Goal: Transaction & Acquisition: Obtain resource

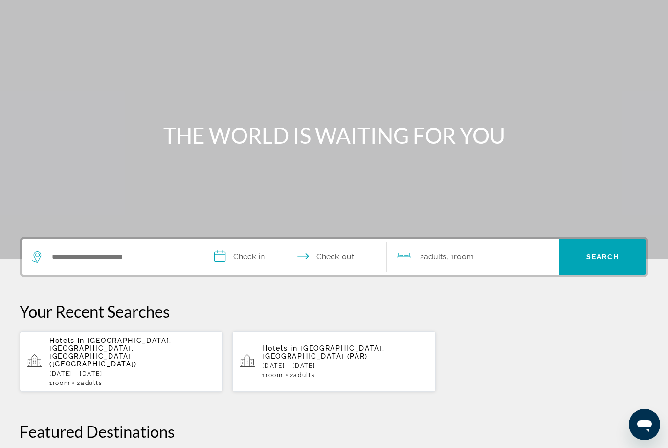
scroll to position [36, 0]
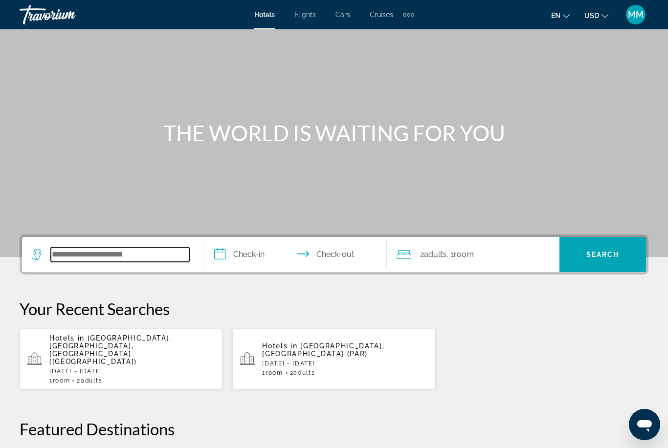
click at [92, 250] on input "Search widget" at bounding box center [120, 254] width 138 height 15
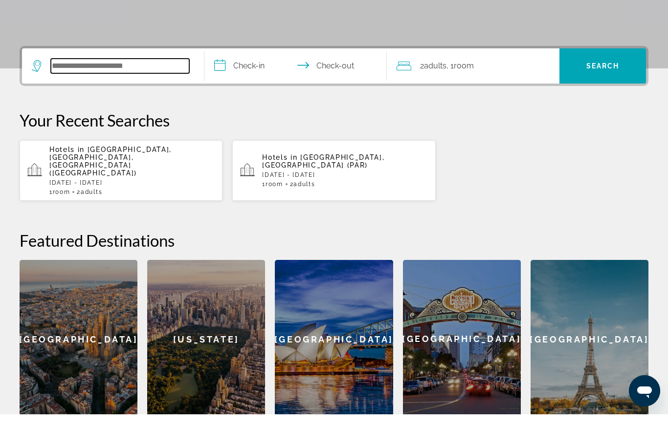
scroll to position [205, 0]
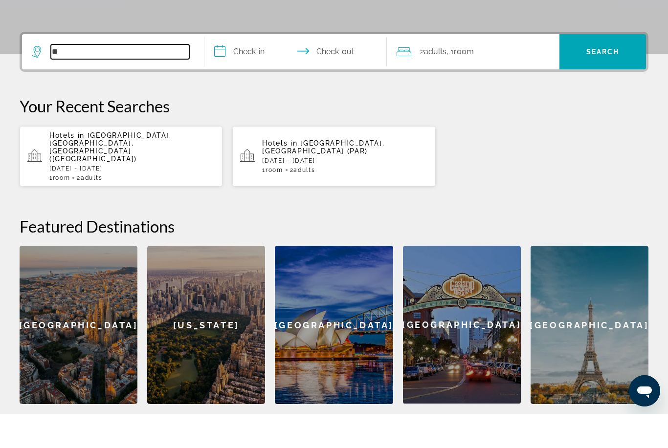
type input "**"
click at [183, 199] on p "Fri, 26 Sep - Mon, 29 Sep" at bounding box center [131, 202] width 165 height 7
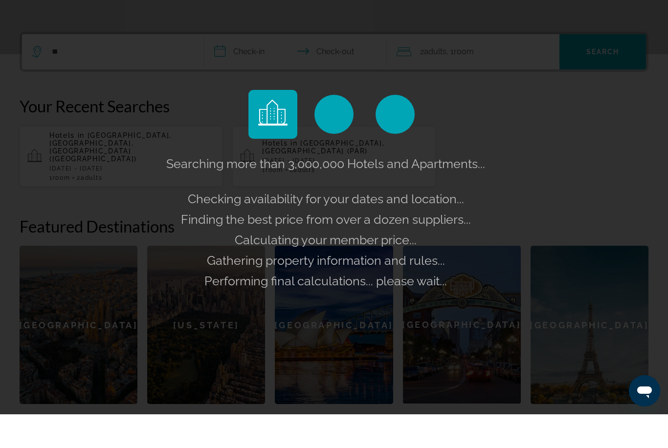
scroll to position [239, 0]
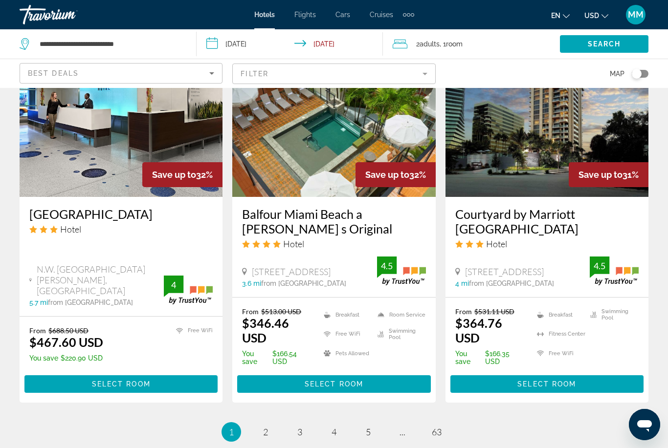
scroll to position [1252, 0]
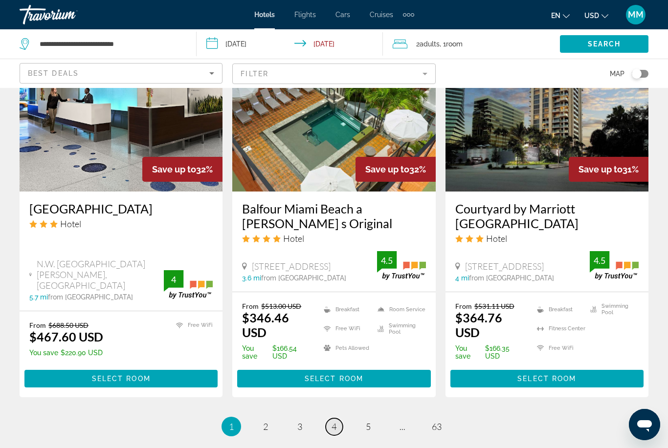
click at [331, 421] on span "4" at bounding box center [333, 426] width 5 height 11
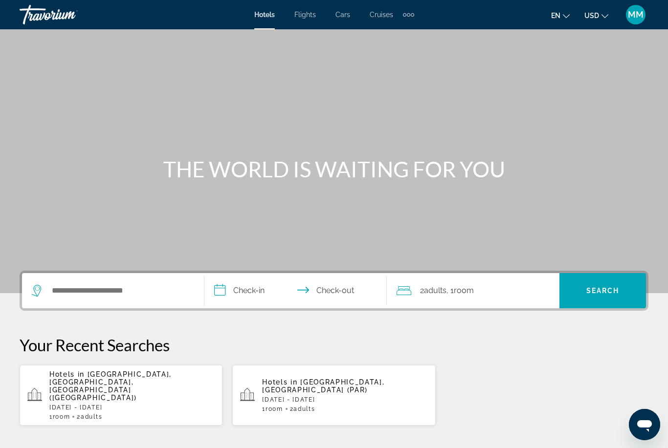
click at [406, 13] on div "Extra navigation items" at bounding box center [408, 14] width 11 height 15
click at [402, 35] on span "Activities" at bounding box center [392, 33] width 28 height 8
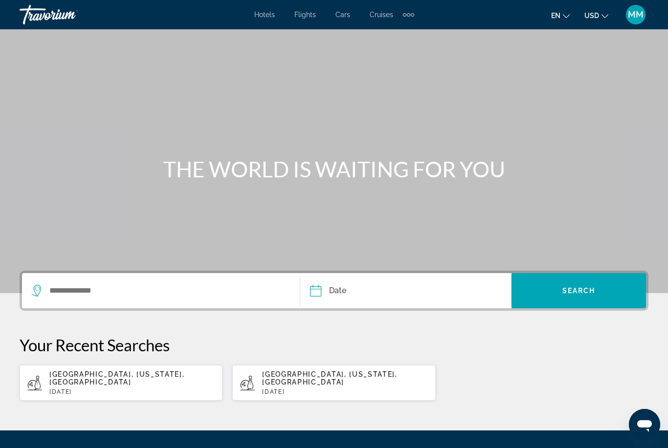
scroll to position [62, 0]
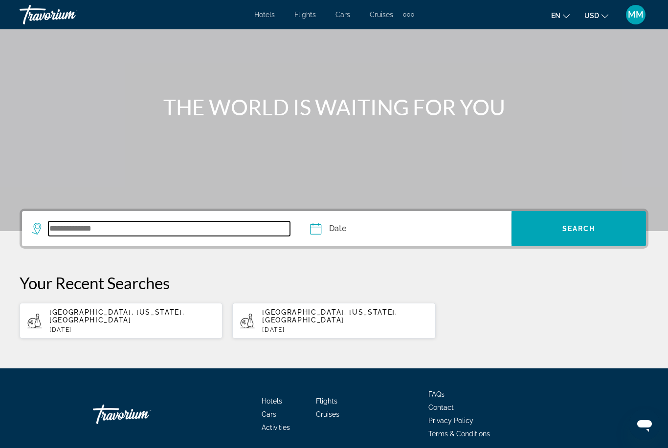
click at [76, 236] on input "Search widget" at bounding box center [168, 228] width 241 height 15
click at [86, 309] on span "Miami, Florida, USA" at bounding box center [116, 316] width 135 height 16
type input "**********"
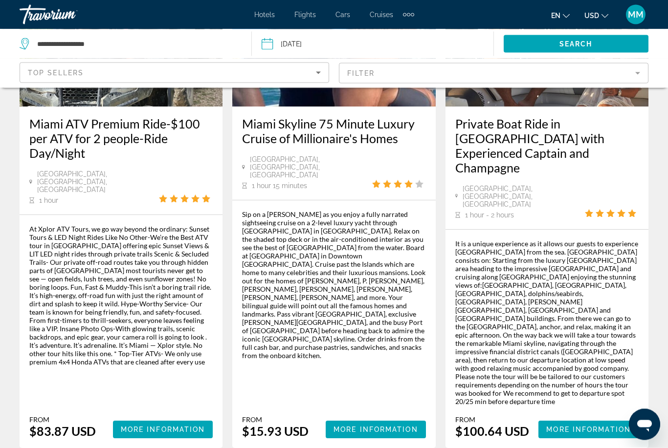
scroll to position [1601, 0]
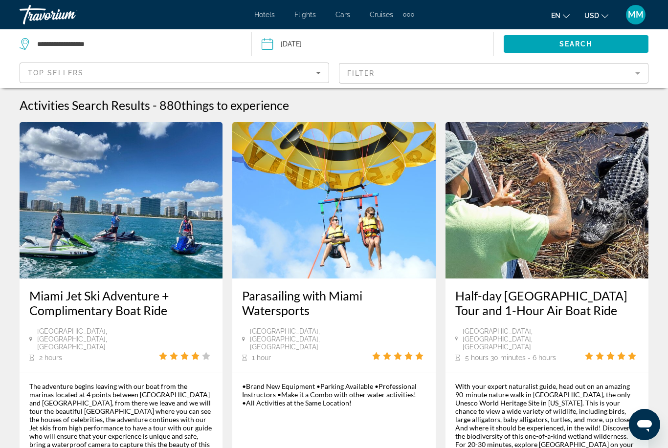
click at [308, 18] on span "Flights" at bounding box center [305, 15] width 22 height 8
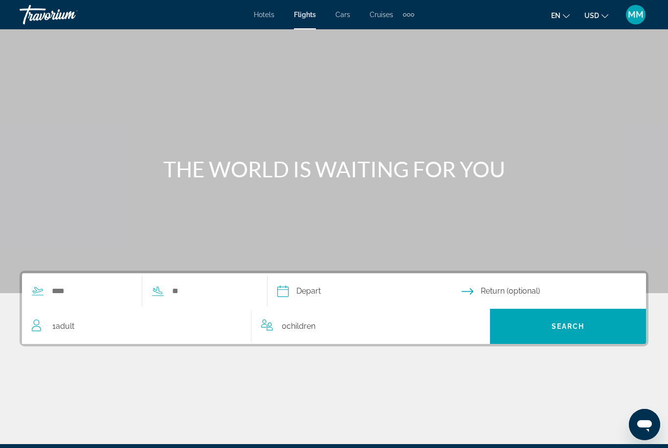
click at [342, 18] on span "Cars" at bounding box center [342, 15] width 15 height 8
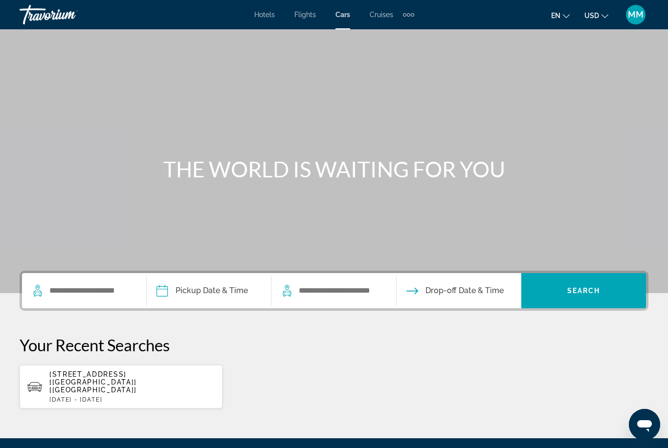
click at [386, 18] on span "Cruises" at bounding box center [381, 15] width 23 height 8
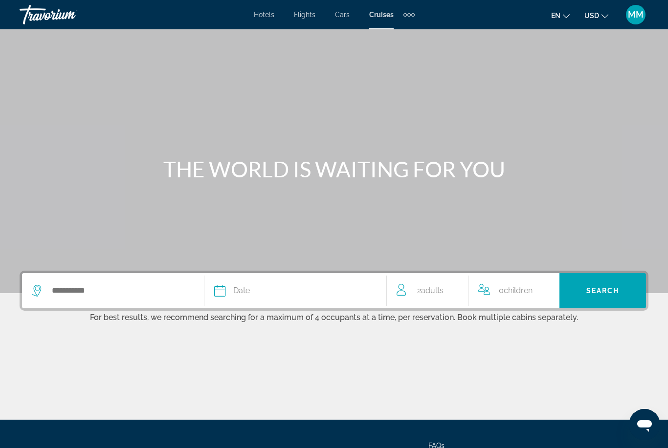
click at [261, 14] on span "Hotels" at bounding box center [264, 15] width 21 height 8
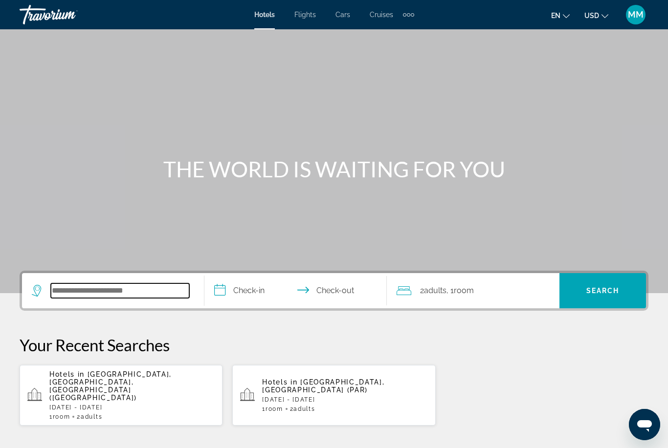
click at [112, 287] on input "Search widget" at bounding box center [120, 291] width 138 height 15
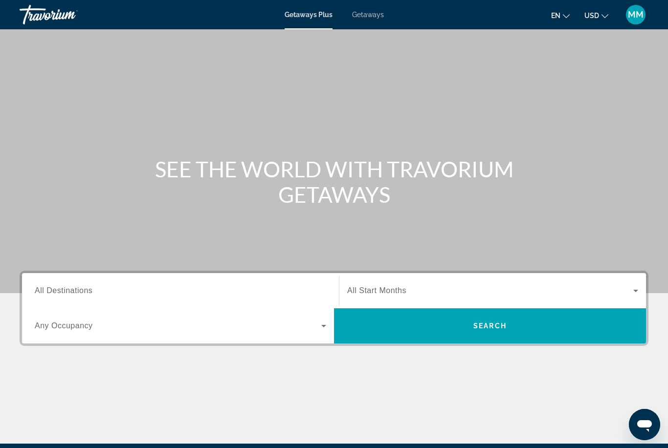
click at [113, 292] on input "Destination All Destinations" at bounding box center [180, 291] width 291 height 12
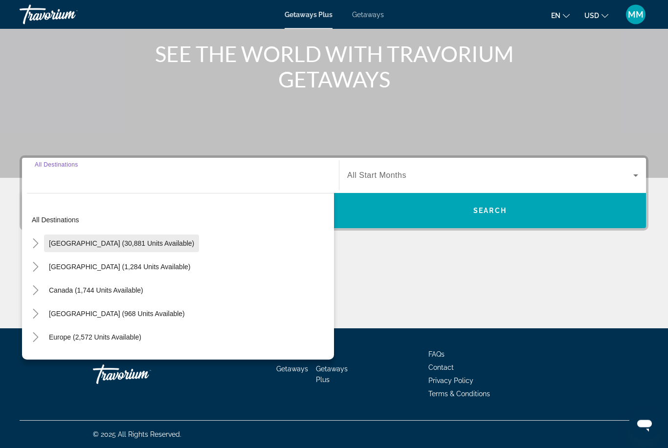
click at [114, 242] on span "[GEOGRAPHIC_DATA] (30,881 units available)" at bounding box center [121, 244] width 145 height 8
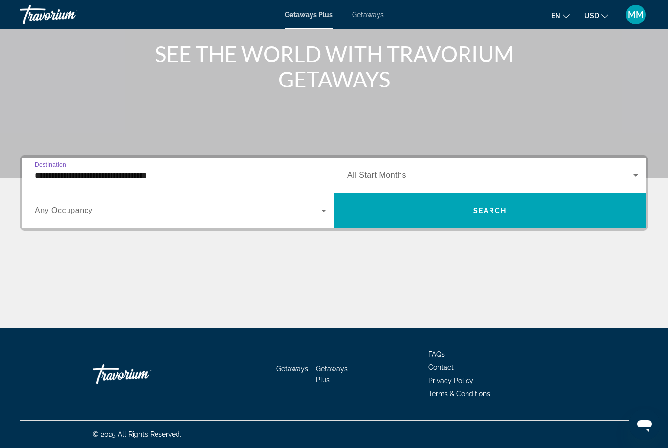
click at [85, 205] on span "Search widget" at bounding box center [178, 211] width 286 height 12
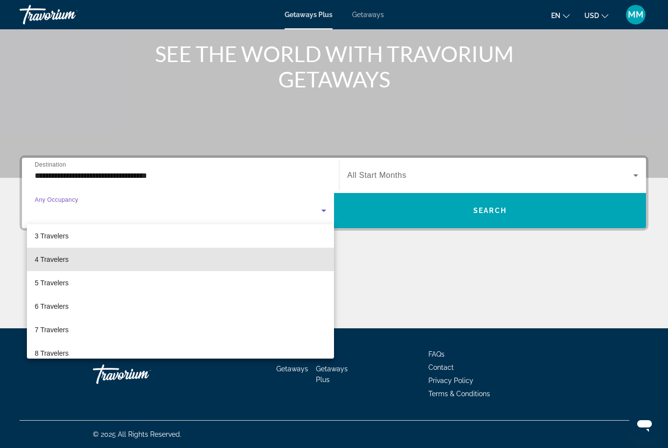
scroll to position [49, 0]
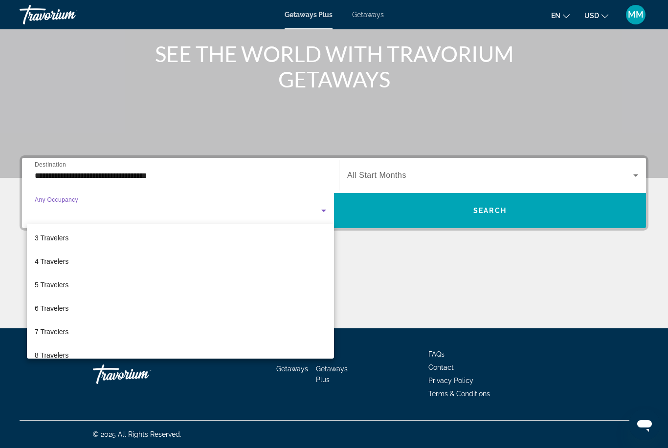
click at [159, 176] on div at bounding box center [334, 224] width 668 height 448
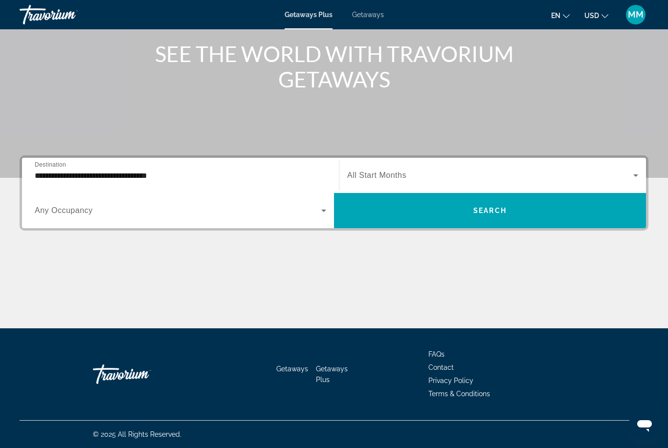
click at [115, 176] on input "**********" at bounding box center [180, 176] width 291 height 12
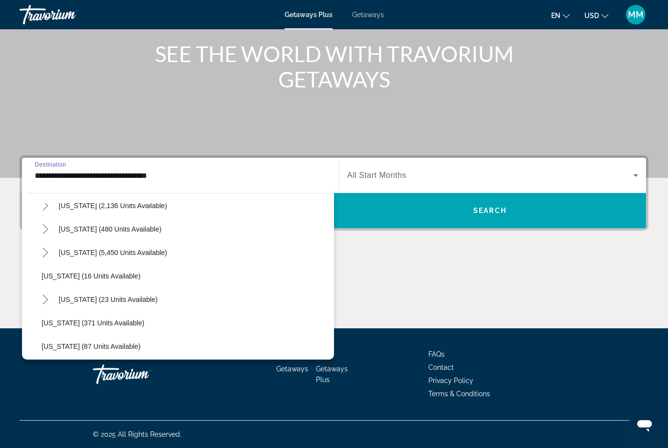
scroll to position [105, 0]
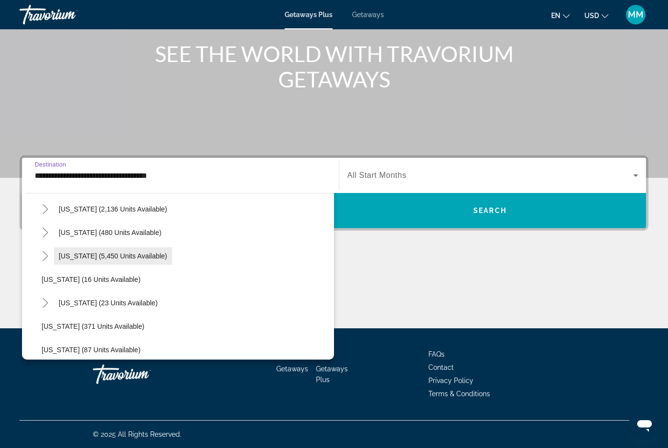
click at [112, 258] on span "[US_STATE] (5,450 units available)" at bounding box center [113, 256] width 109 height 8
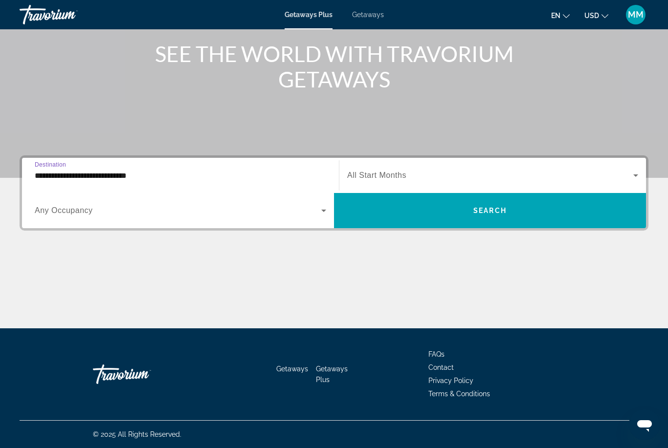
click at [113, 175] on input "**********" at bounding box center [180, 176] width 291 height 12
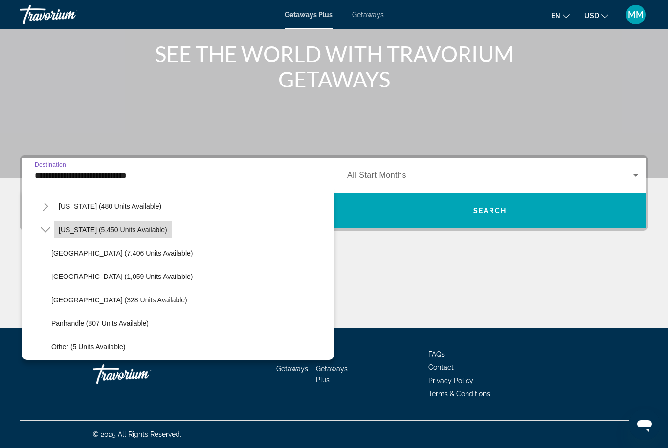
scroll to position [131, 0]
click at [48, 228] on icon "Toggle Florida (5,450 units available)" at bounding box center [46, 229] width 10 height 10
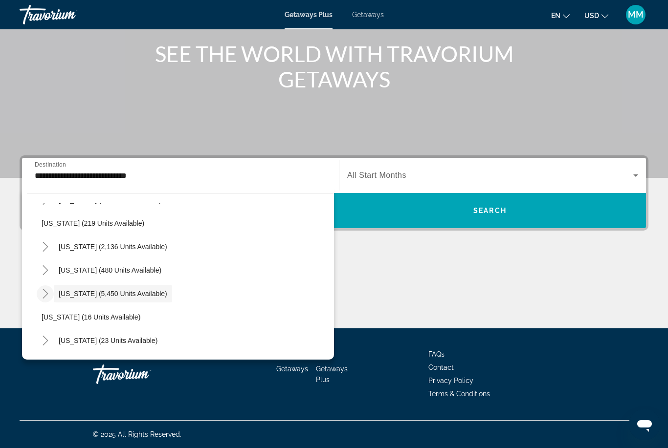
scroll to position [66, 0]
click at [47, 296] on icon "Toggle Florida (5,450 units available)" at bounding box center [45, 295] width 5 height 10
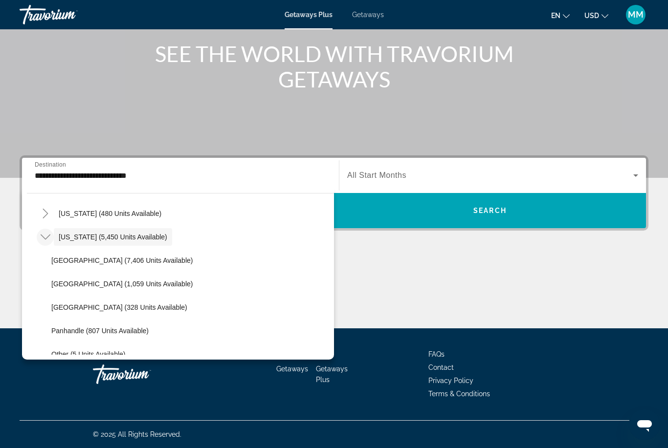
scroll to position [134, 0]
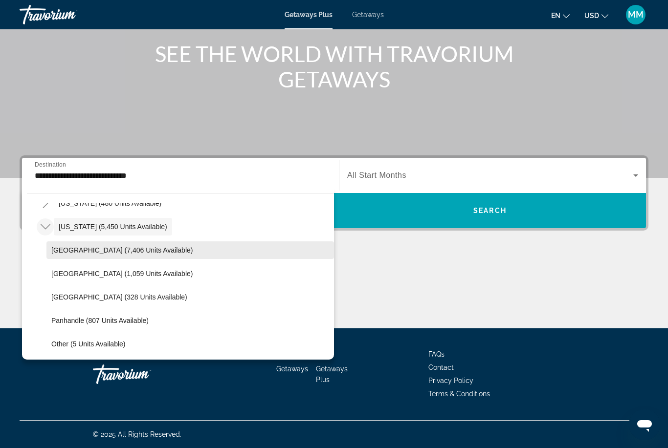
click at [158, 252] on span "[GEOGRAPHIC_DATA] (7,406 units available)" at bounding box center [121, 250] width 141 height 8
type input "**********"
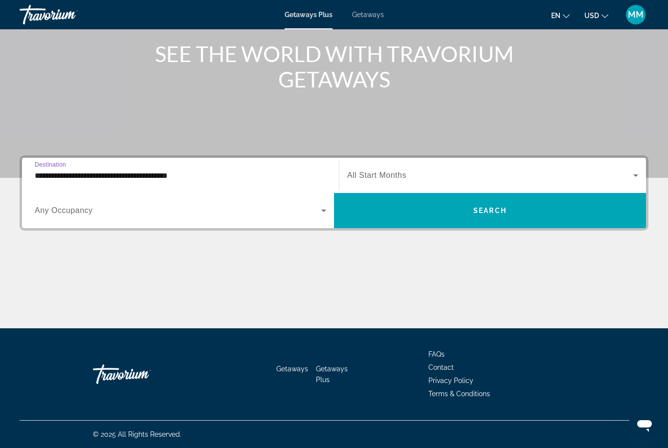
click at [99, 209] on span "Search widget" at bounding box center [178, 211] width 286 height 12
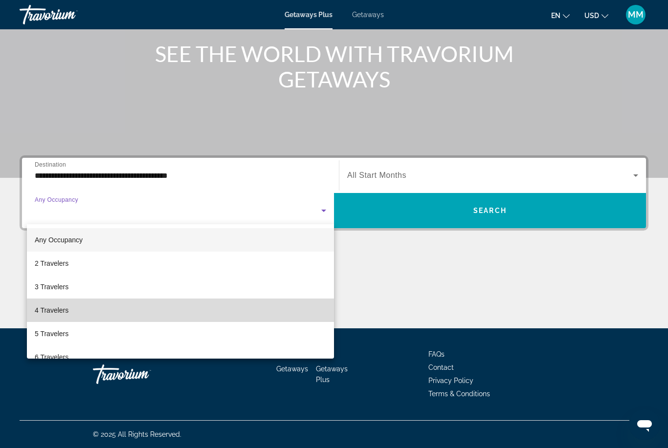
click at [62, 306] on span "4 Travelers" at bounding box center [52, 311] width 34 height 12
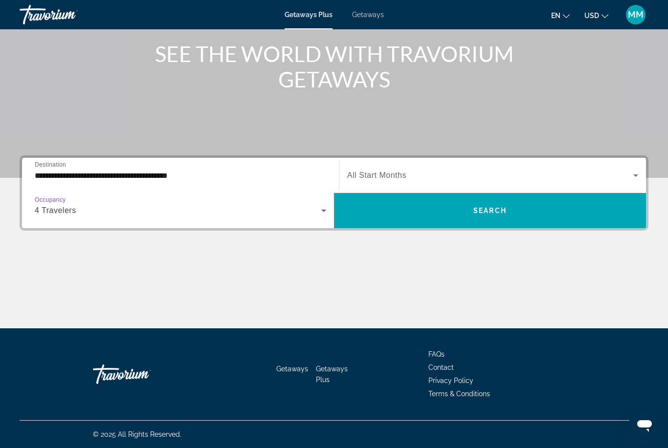
click at [412, 179] on span "Search widget" at bounding box center [490, 176] width 286 height 12
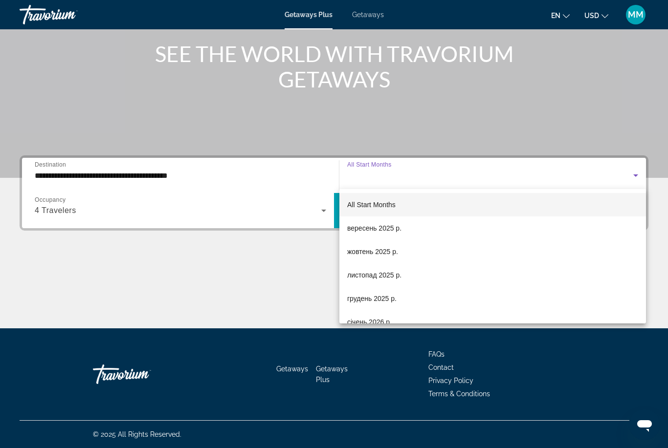
click at [302, 311] on div at bounding box center [334, 224] width 668 height 448
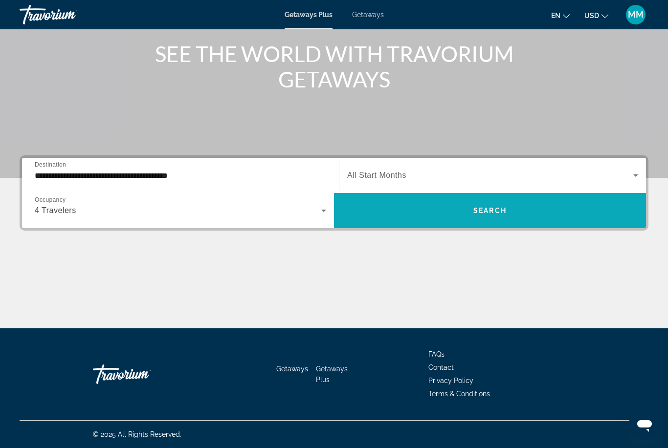
click at [468, 211] on span "Search widget" at bounding box center [490, 210] width 312 height 23
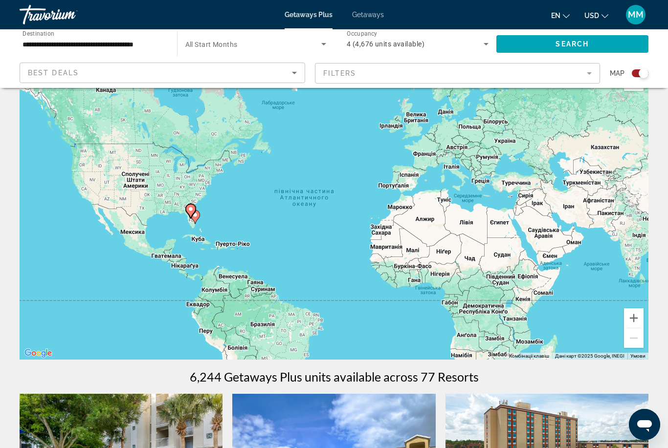
click at [634, 76] on div "Search widget" at bounding box center [640, 73] width 17 height 8
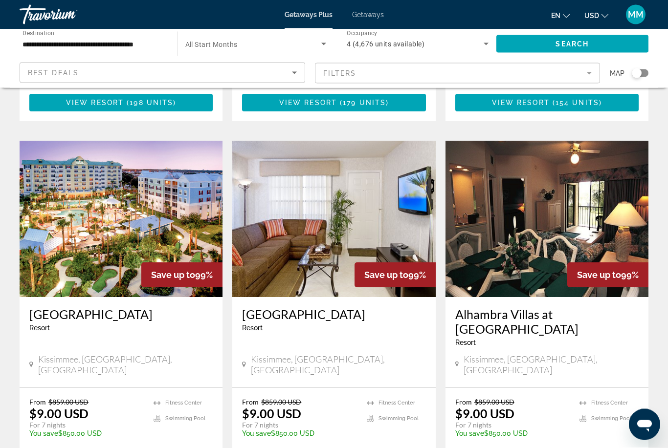
scroll to position [1135, 0]
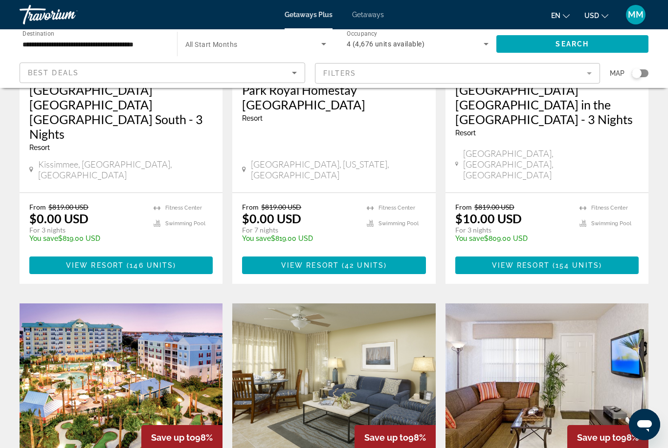
scroll to position [933, 0]
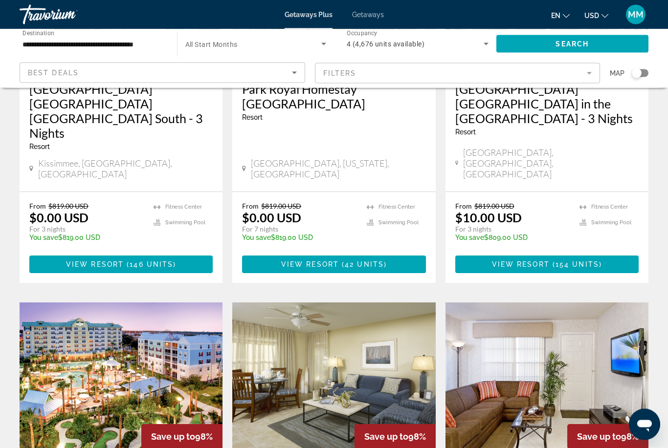
click at [155, 303] on img "Main content" at bounding box center [121, 381] width 203 height 156
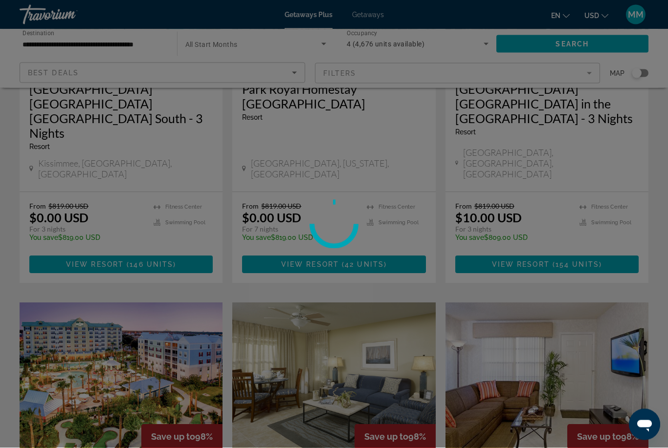
scroll to position [933, 0]
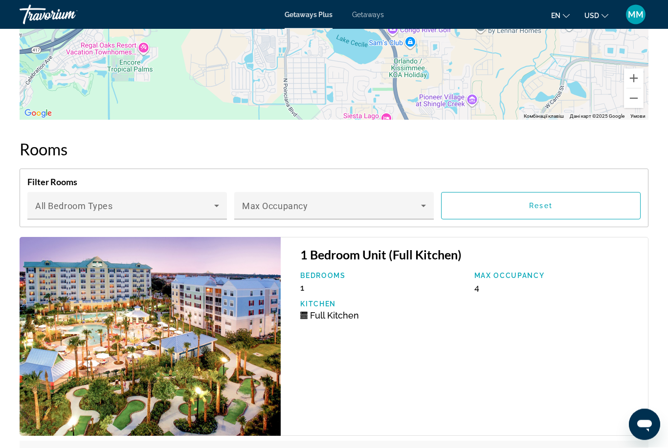
scroll to position [1659, 0]
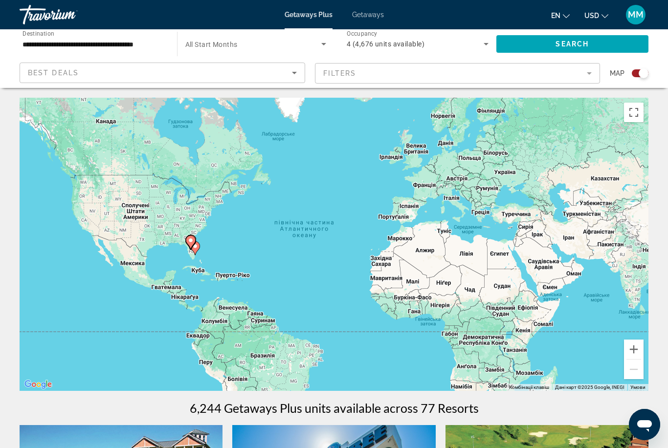
click at [392, 44] on span "4 (4,676 units available)" at bounding box center [386, 44] width 78 height 8
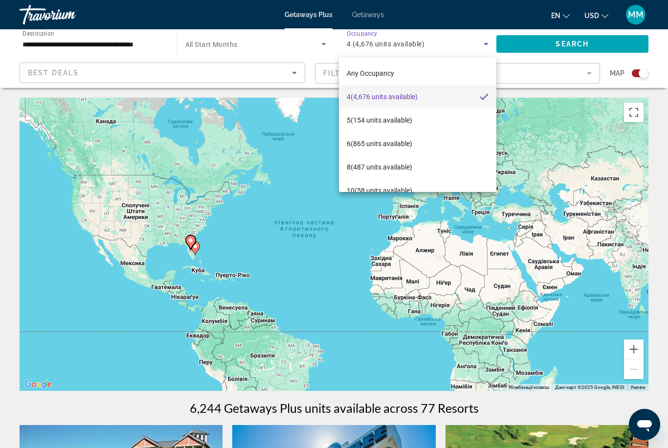
click at [381, 44] on div at bounding box center [334, 224] width 668 height 448
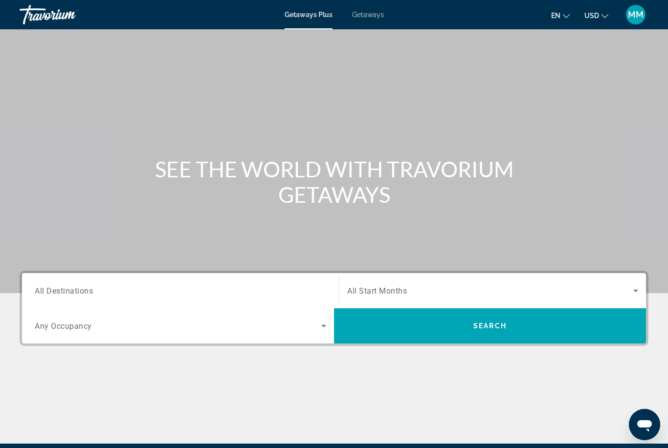
click at [136, 287] on input "Destination All Destinations" at bounding box center [180, 291] width 291 height 12
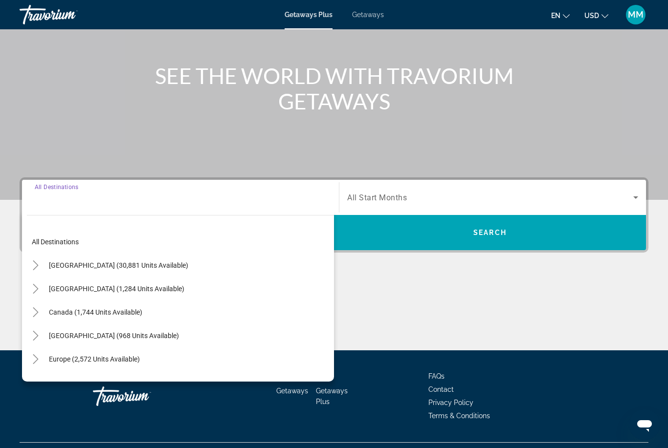
scroll to position [115, 0]
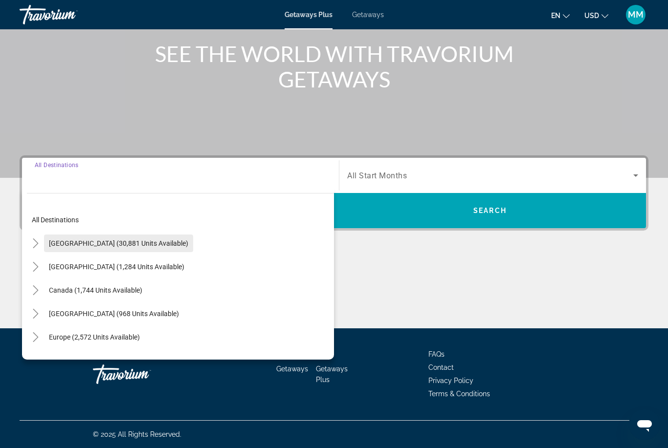
click at [71, 244] on span "[GEOGRAPHIC_DATA] (30,881 units available)" at bounding box center [118, 244] width 139 height 8
type input "**********"
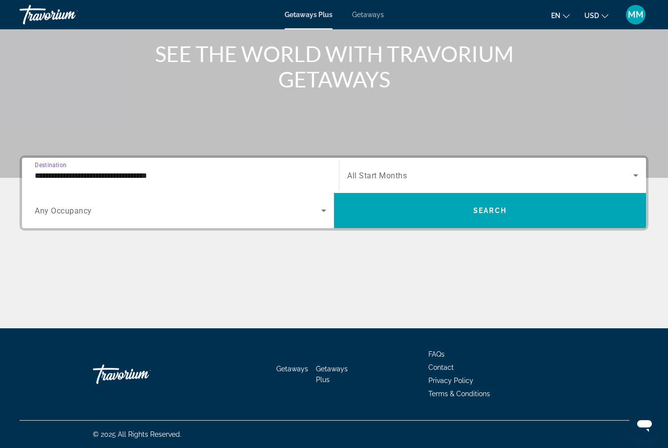
click at [373, 16] on span "Getaways" at bounding box center [368, 15] width 32 height 8
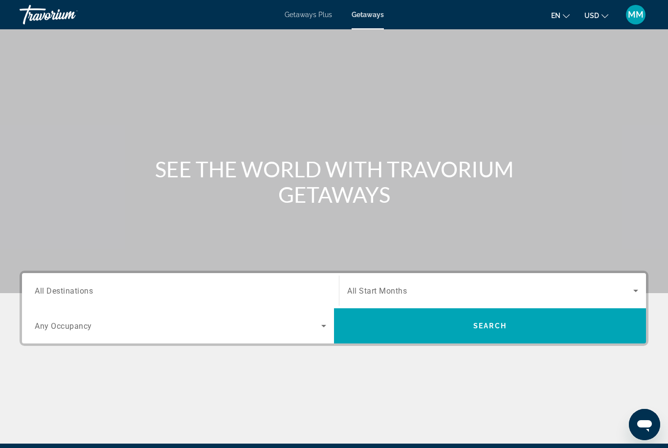
click at [85, 290] on span "All Destinations" at bounding box center [64, 290] width 58 height 9
click at [85, 290] on input "Destination All Destinations" at bounding box center [180, 291] width 291 height 12
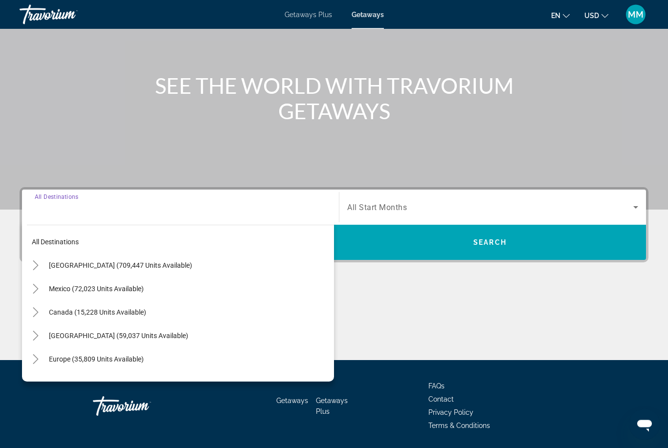
scroll to position [115, 0]
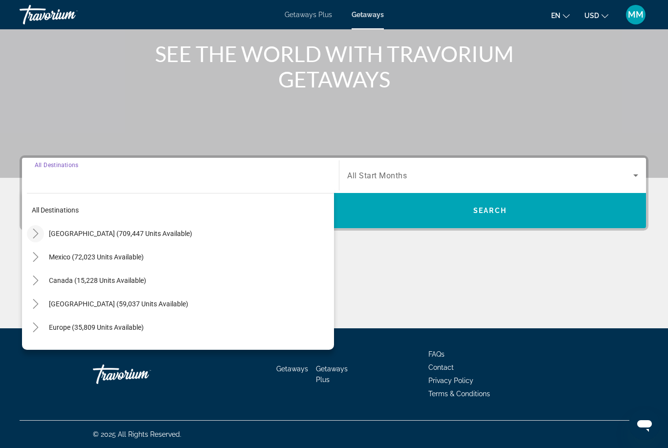
click at [36, 232] on icon "Toggle United States (709,447 units available)" at bounding box center [35, 234] width 5 height 10
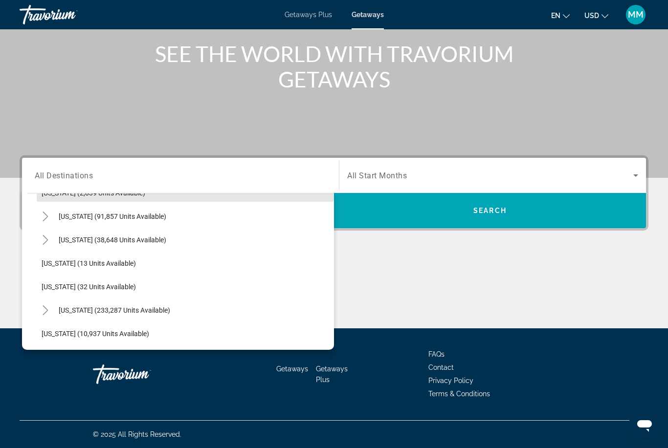
scroll to position [91, 0]
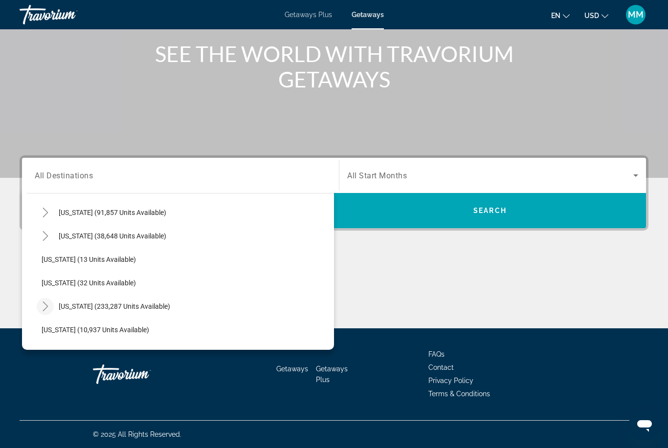
click at [49, 309] on icon "Toggle Florida (233,287 units available)" at bounding box center [46, 307] width 10 height 10
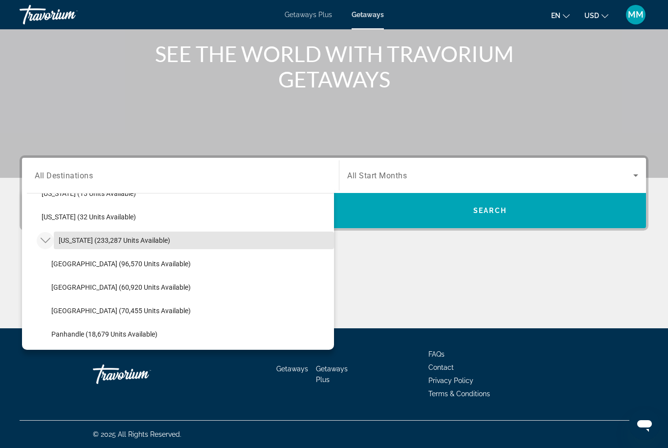
scroll to position [164, 0]
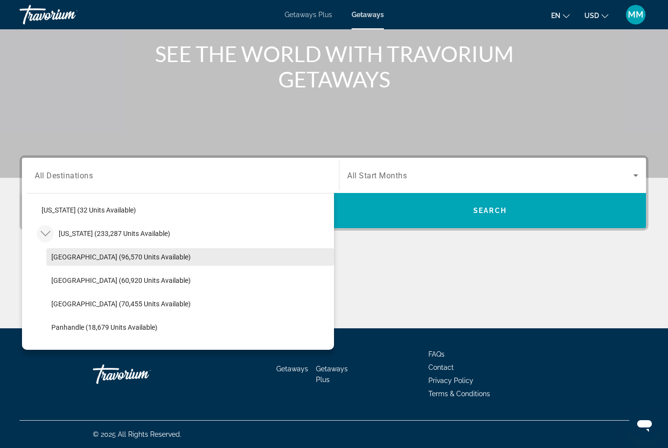
click at [109, 259] on span "[GEOGRAPHIC_DATA] (96,570 units available)" at bounding box center [120, 257] width 139 height 8
type input "**********"
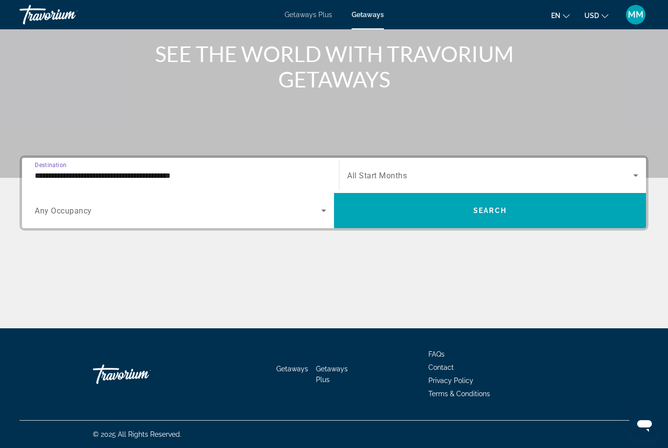
click at [95, 210] on span "Search widget" at bounding box center [178, 211] width 286 height 12
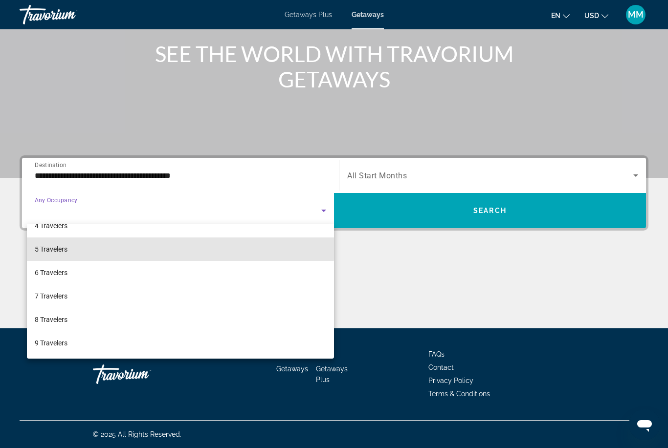
scroll to position [86, 0]
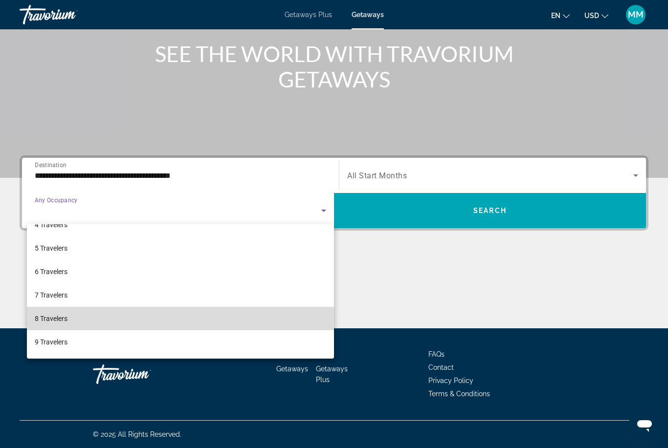
click at [62, 316] on span "8 Travelers" at bounding box center [51, 319] width 33 height 12
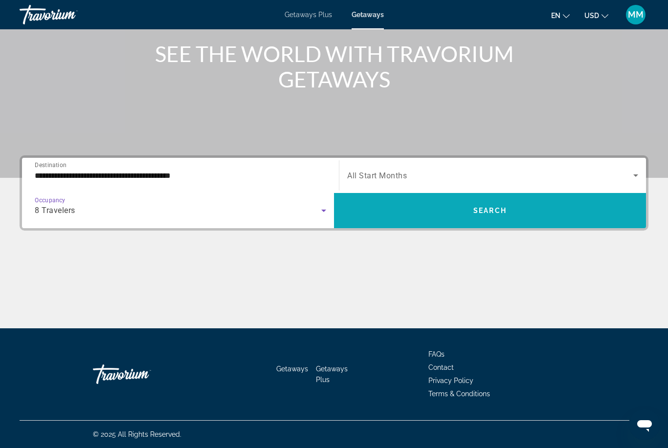
click at [466, 216] on span "Search widget" at bounding box center [490, 210] width 312 height 23
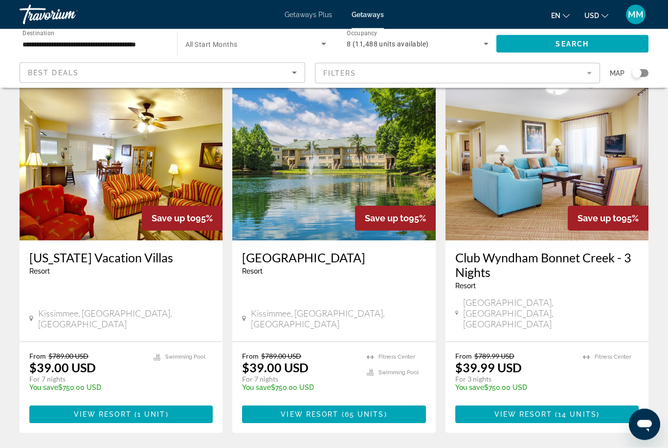
scroll to position [1190, 0]
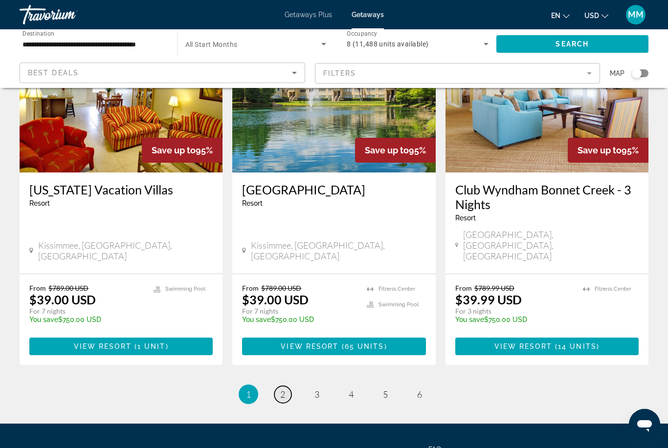
click at [285, 389] on span "2" at bounding box center [282, 394] width 5 height 11
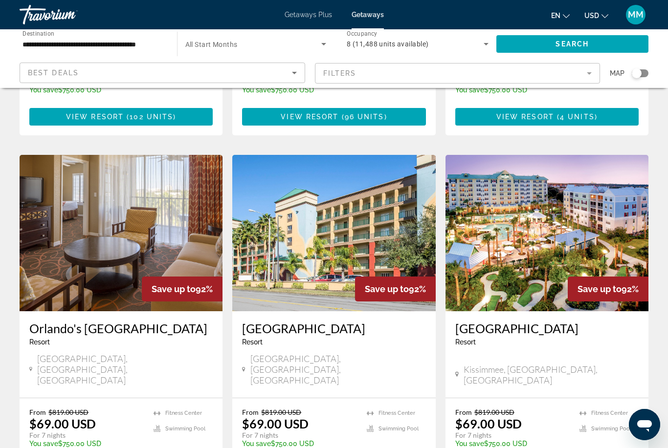
scroll to position [1042, 0]
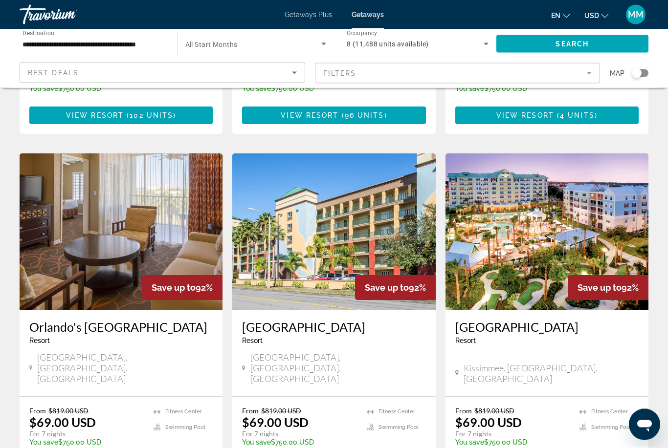
click at [525, 214] on img "Main content" at bounding box center [546, 232] width 203 height 156
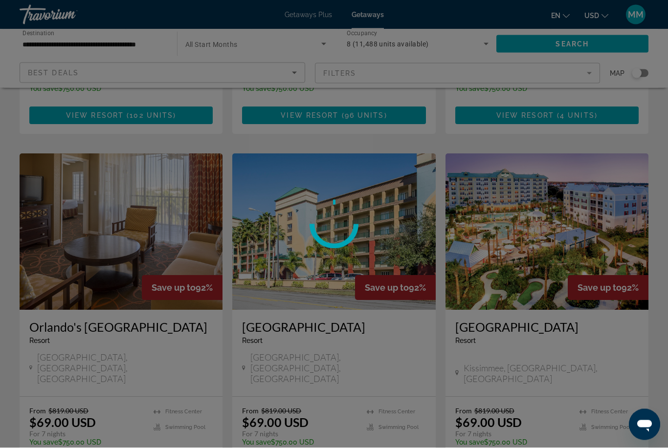
scroll to position [1042, 0]
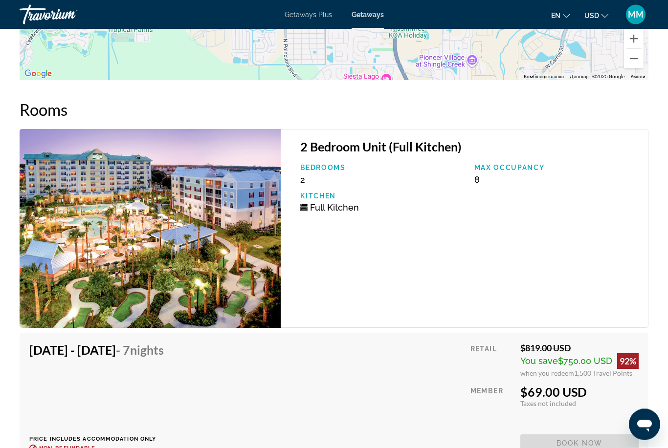
scroll to position [1708, 0]
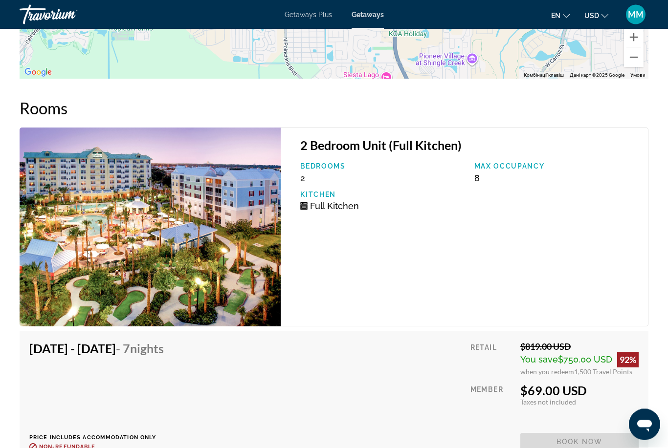
click at [423, 208] on div "Bedrooms 2 Max Occupancy 8 Kitchen Full Kitchen" at bounding box center [469, 191] width 348 height 56
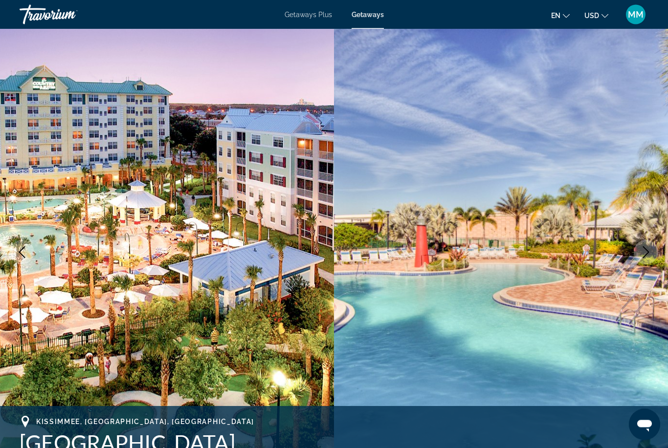
scroll to position [0, 0]
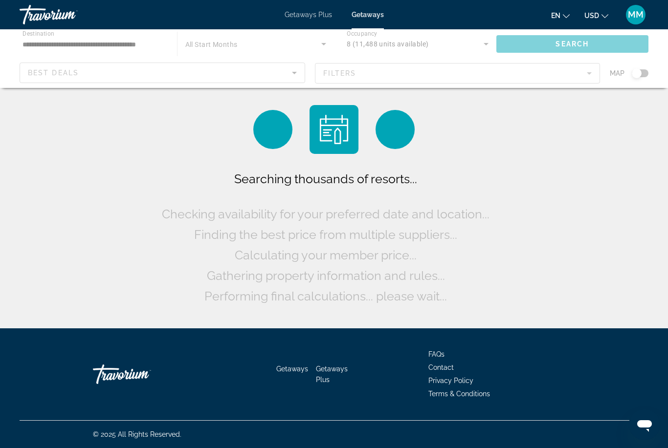
click at [103, 71] on div "Main content" at bounding box center [334, 58] width 668 height 59
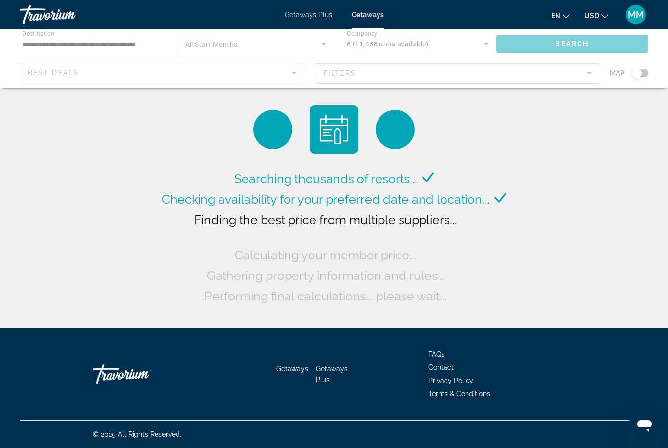
click at [85, 40] on div "Main content" at bounding box center [334, 58] width 668 height 59
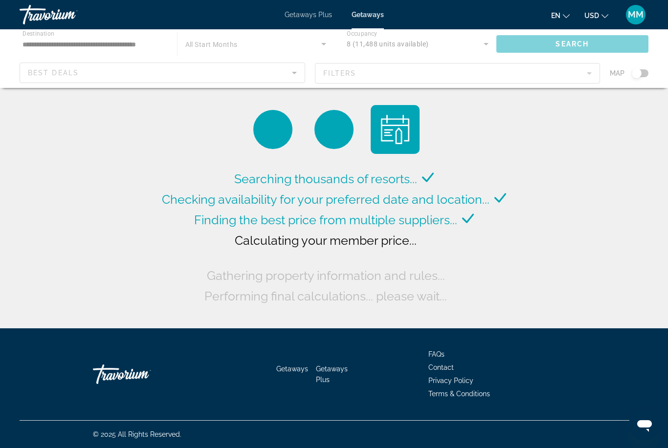
click at [161, 46] on div "Main content" at bounding box center [334, 58] width 668 height 59
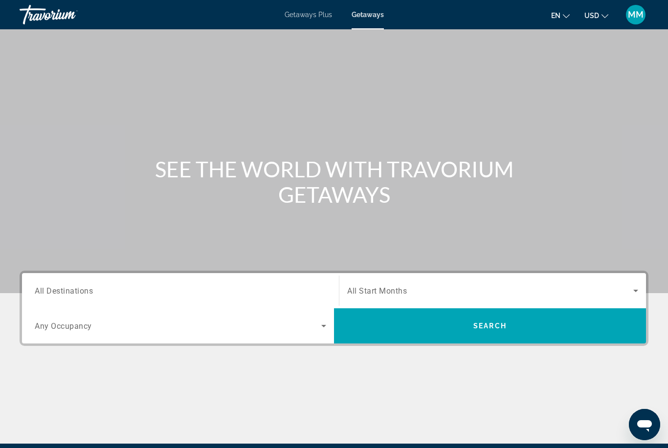
click at [98, 290] on input "Destination All Destinations" at bounding box center [180, 291] width 291 height 12
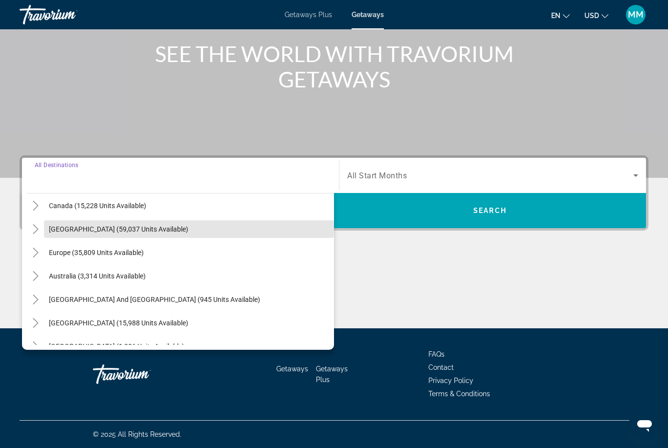
scroll to position [83, 0]
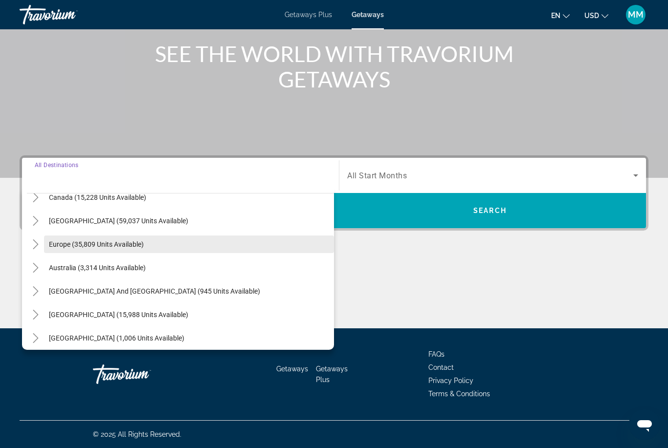
click at [62, 240] on span "Europe (35,809 units available)" at bounding box center [96, 244] width 95 height 8
type input "**********"
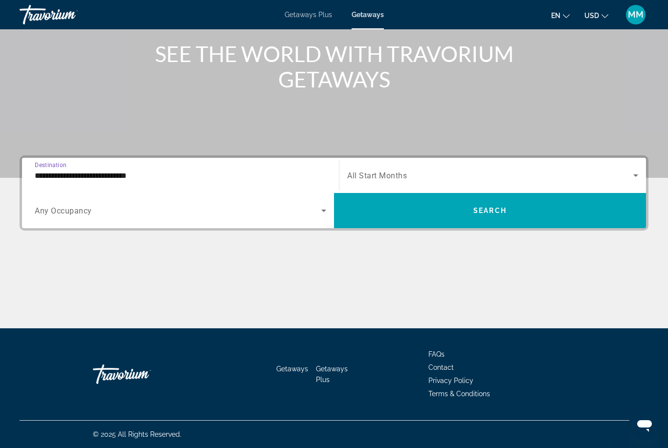
click at [379, 171] on span "Search widget" at bounding box center [490, 176] width 286 height 12
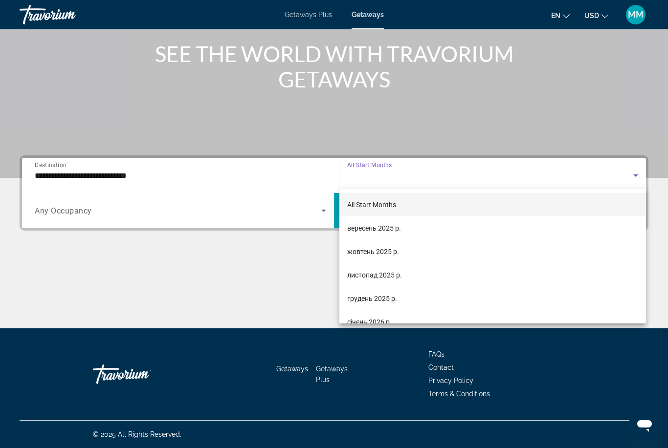
click at [279, 283] on div at bounding box center [334, 224] width 668 height 448
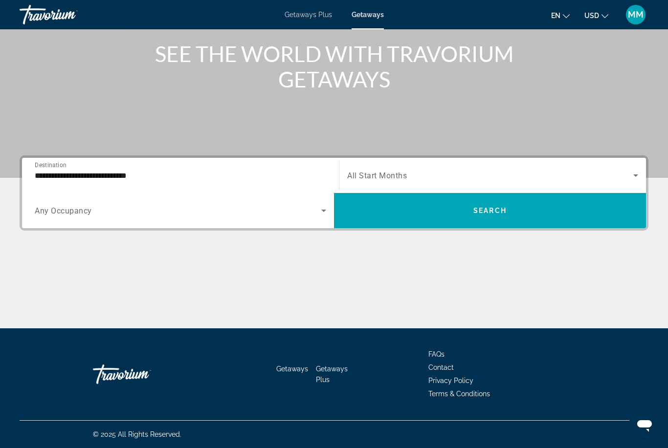
click at [86, 218] on div "Search widget" at bounding box center [180, 210] width 291 height 27
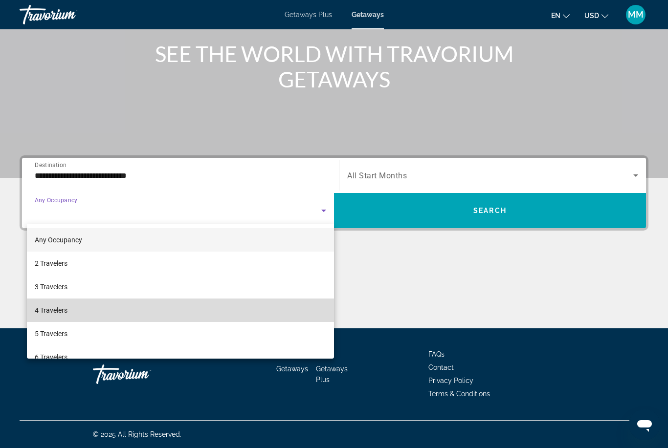
click at [61, 314] on span "4 Travelers" at bounding box center [51, 311] width 33 height 12
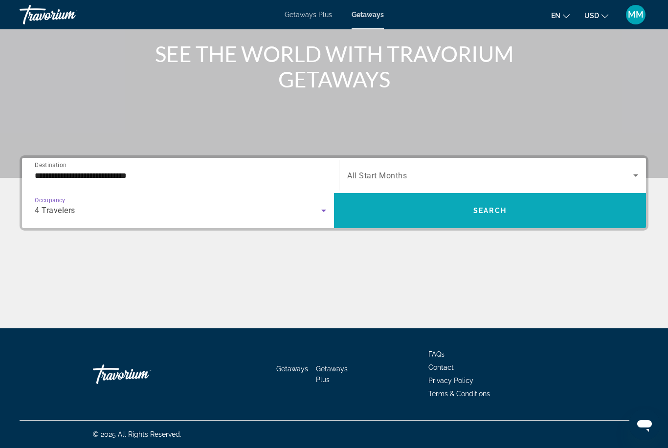
click at [383, 217] on span "Search widget" at bounding box center [490, 210] width 312 height 23
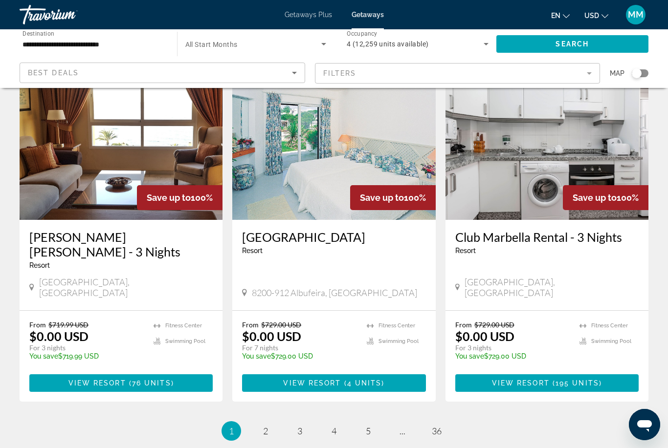
scroll to position [1147, 0]
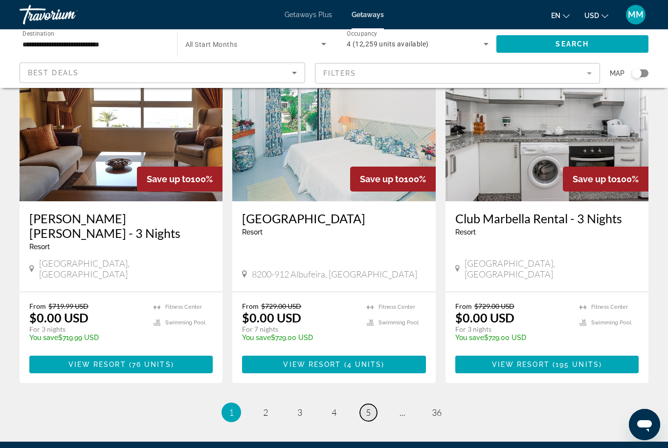
click at [366, 407] on span "5" at bounding box center [368, 412] width 5 height 11
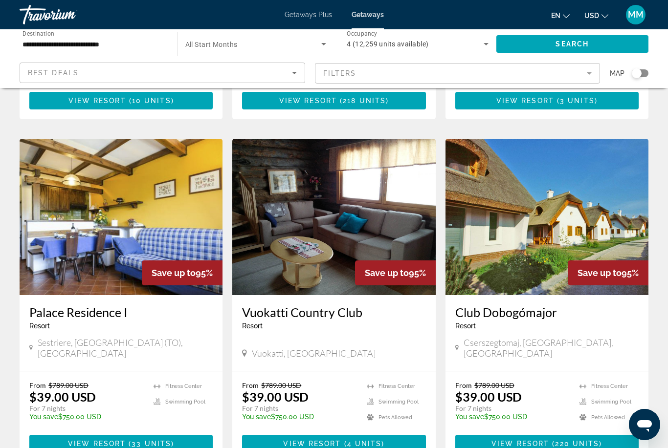
scroll to position [1060, 0]
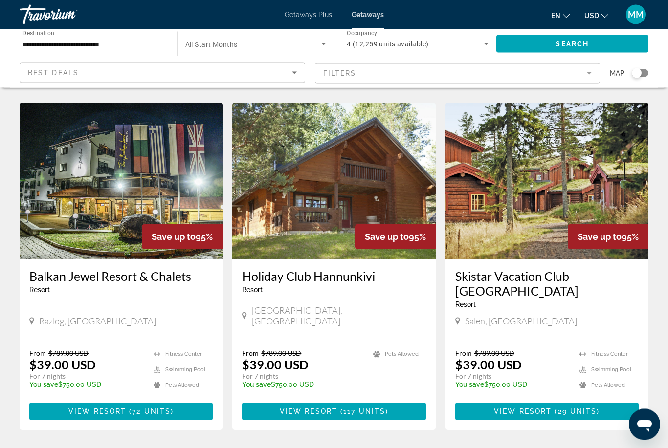
scroll to position [1146, 0]
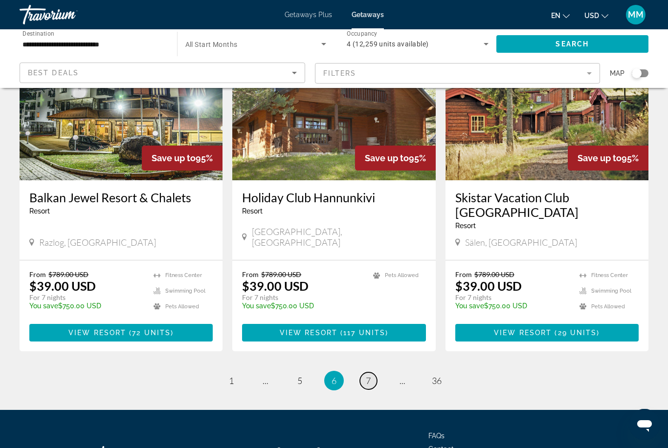
click at [369, 372] on link "page 7" at bounding box center [368, 380] width 17 height 17
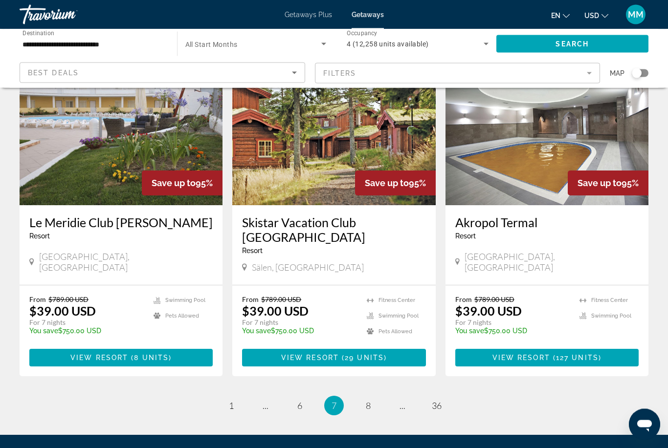
scroll to position [1092, 0]
click at [366, 400] on span "8" at bounding box center [368, 405] width 5 height 11
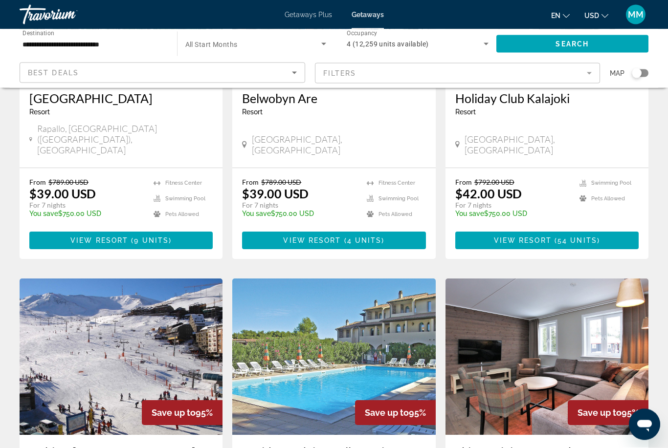
scroll to position [197, 0]
click at [322, 13] on span "Getaways Plus" at bounding box center [307, 15] width 47 height 8
